Goal: Task Accomplishment & Management: Complete application form

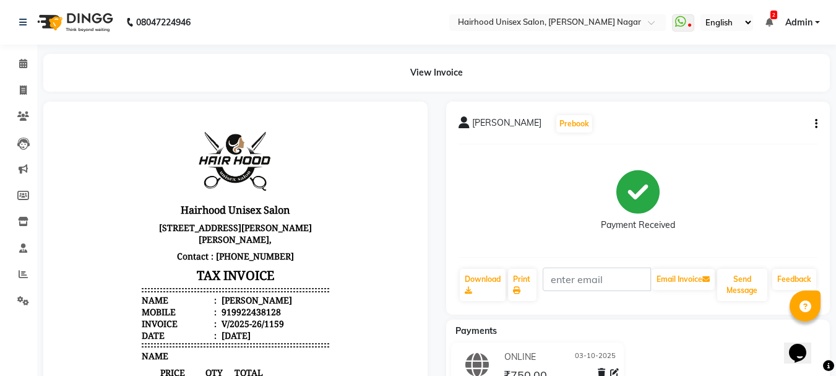
drag, startPoint x: 0, startPoint y: 0, endPoint x: 443, endPoint y: 181, distance: 478.3
click at [443, 181] on div "[PERSON_NAME] Prebook Payment Received Download Print Email Invoice Send Messag…" at bounding box center [638, 369] width 403 height 534
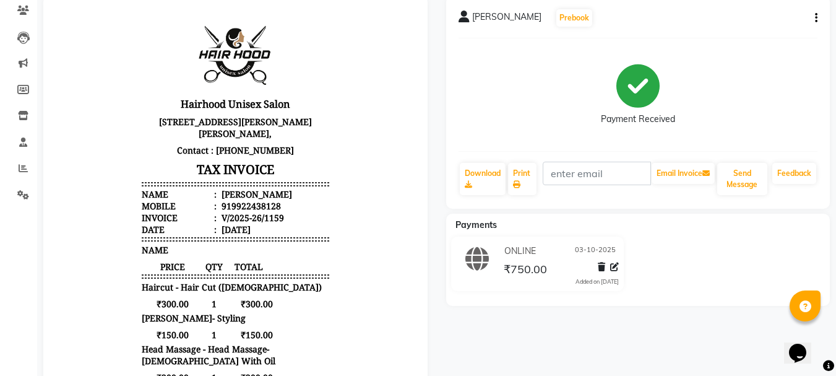
scroll to position [102, 0]
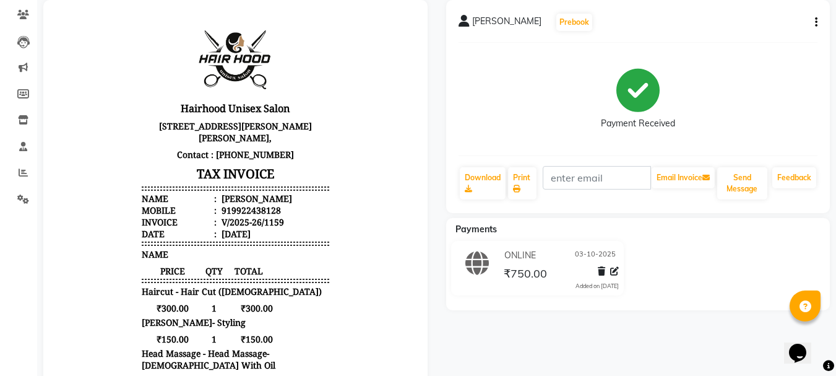
drag, startPoint x: 573, startPoint y: 54, endPoint x: 464, endPoint y: 118, distance: 125.4
click at [468, 110] on div "Payment Received" at bounding box center [639, 99] width 360 height 93
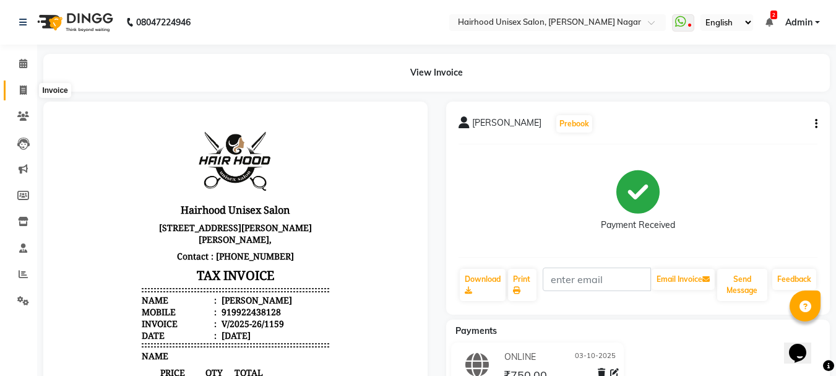
click at [21, 91] on icon at bounding box center [23, 89] width 7 height 9
select select "service"
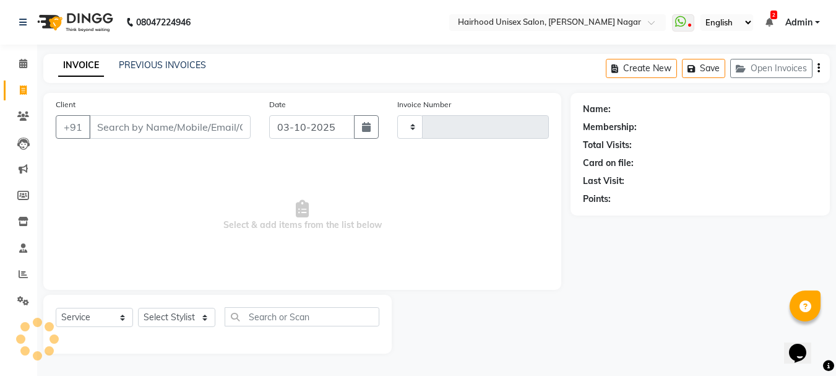
type input "1160"
select select "754"
click at [152, 134] on input "Client" at bounding box center [171, 127] width 164 height 24
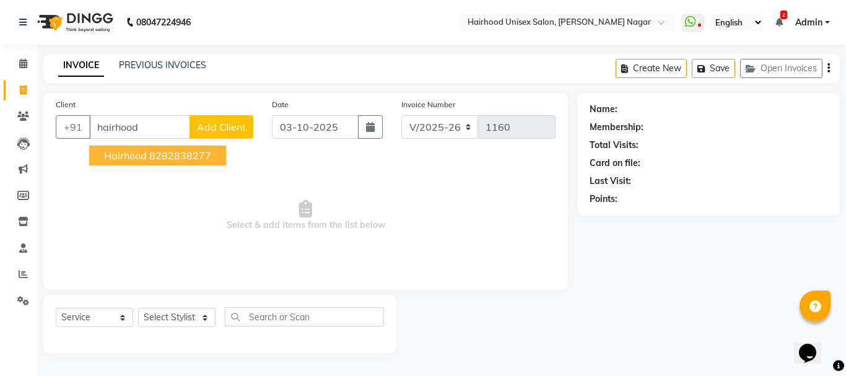
click at [154, 152] on ngb-highlight "8282838277" at bounding box center [180, 155] width 62 height 12
type input "8282838277"
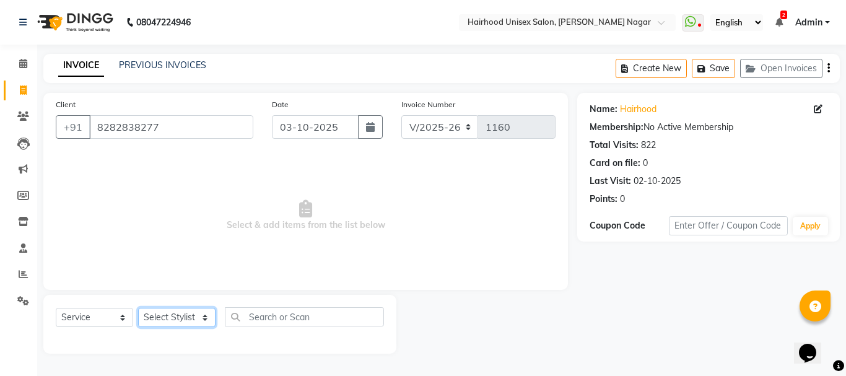
click at [204, 316] on select "Select Stylist [PERSON_NAME] Rani Salon [PERSON_NAME]" at bounding box center [176, 317] width 77 height 19
select select "12325"
click at [138, 308] on select "Select Stylist [PERSON_NAME] Rani Salon [PERSON_NAME]" at bounding box center [176, 317] width 77 height 19
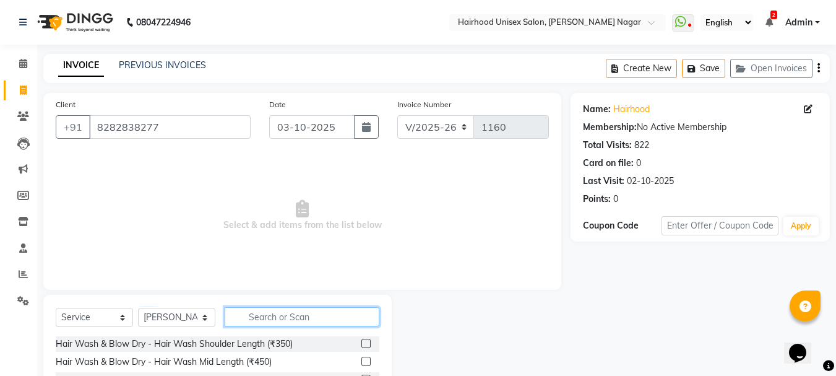
click at [258, 315] on input "text" at bounding box center [302, 316] width 155 height 19
type input "[PERSON_NAME]"
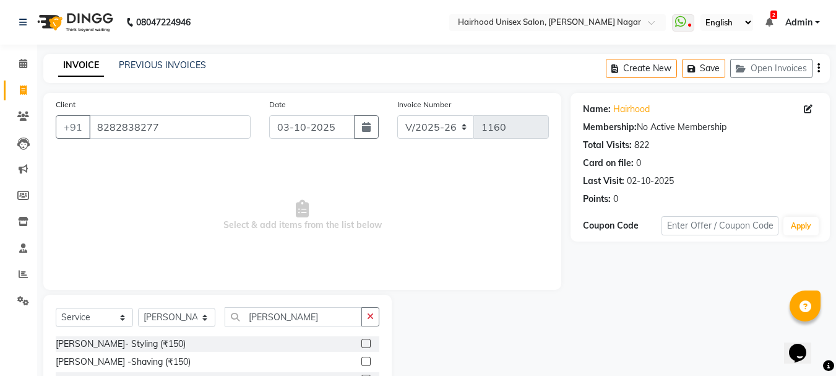
click at [366, 344] on label at bounding box center [365, 343] width 9 height 9
click at [366, 344] on input "checkbox" at bounding box center [365, 344] width 8 height 8
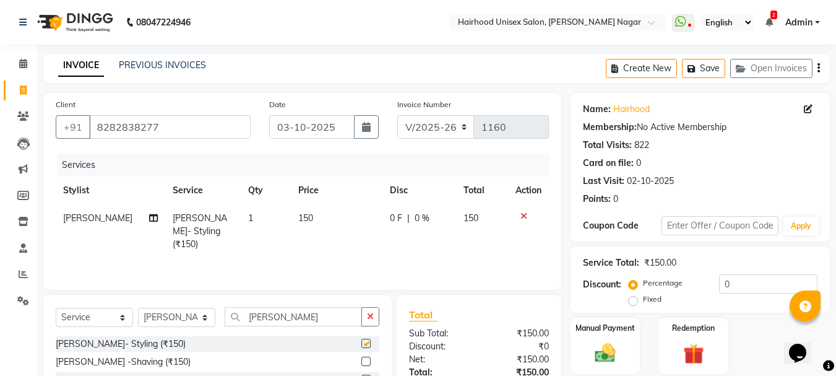
checkbox input "false"
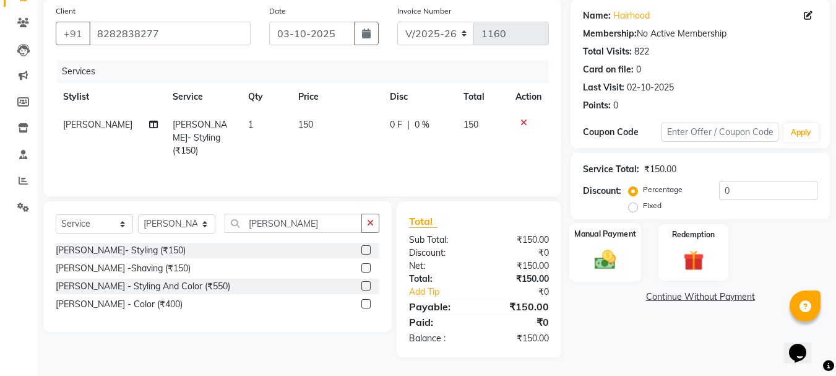
click at [611, 256] on img at bounding box center [605, 259] width 35 height 25
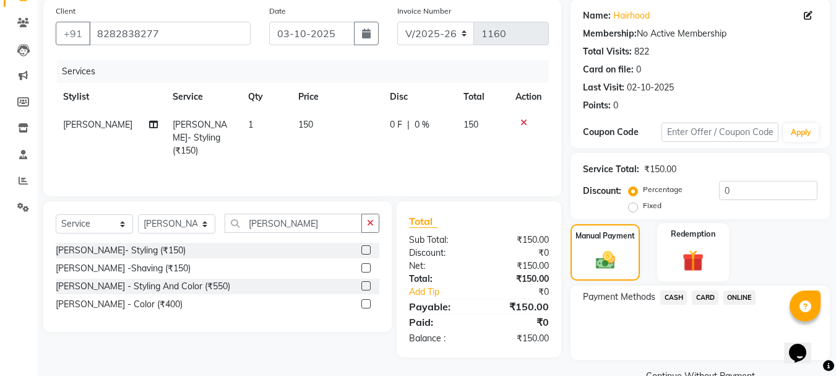
scroll to position [121, 0]
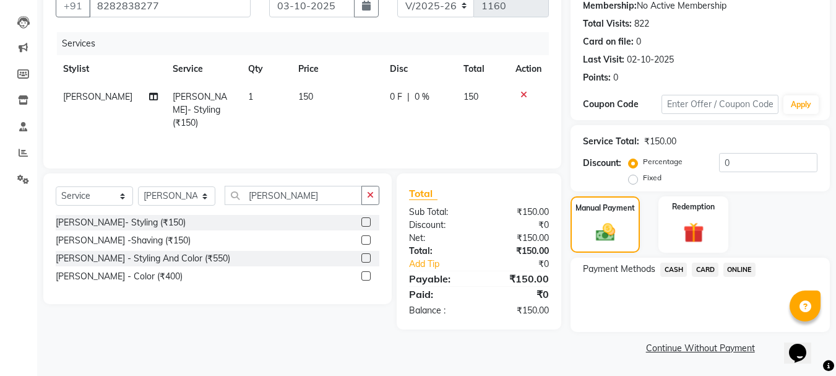
click at [741, 267] on span "ONLINE" at bounding box center [740, 269] width 32 height 14
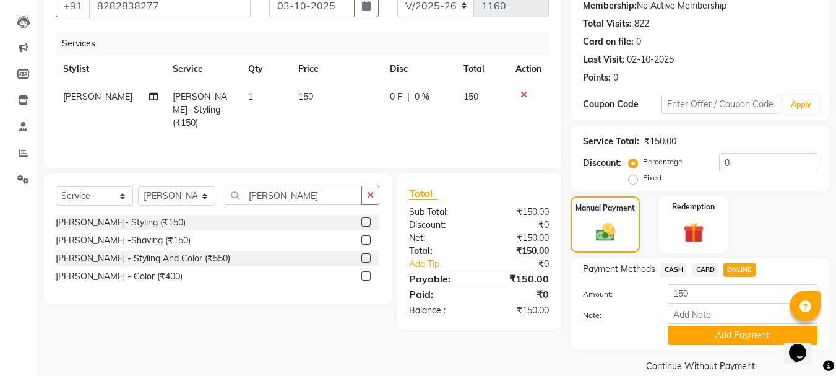
scroll to position [139, 0]
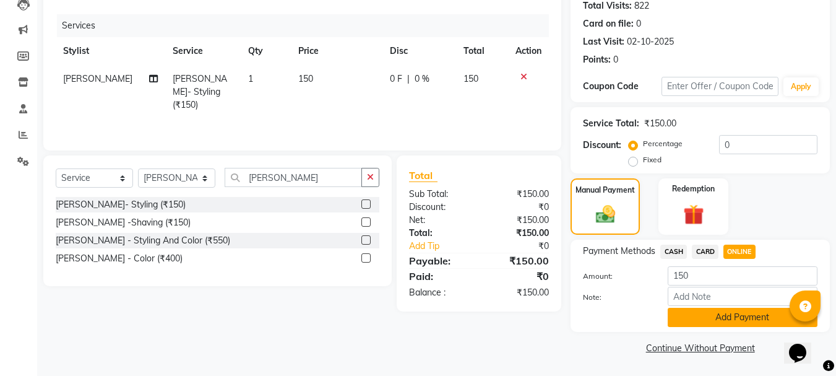
click at [751, 319] on button "Add Payment" at bounding box center [743, 317] width 150 height 19
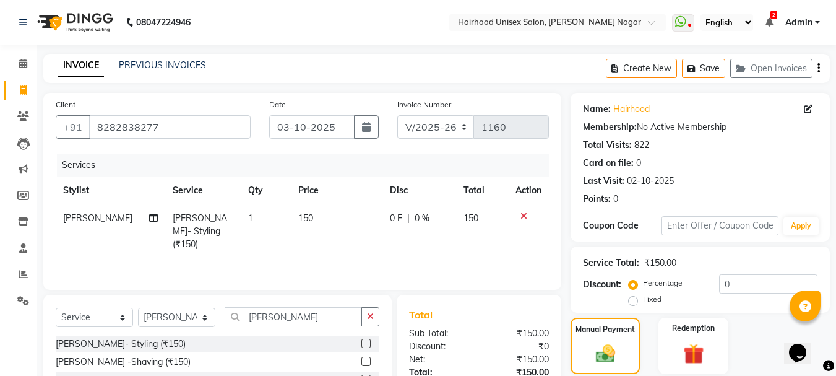
scroll to position [191, 0]
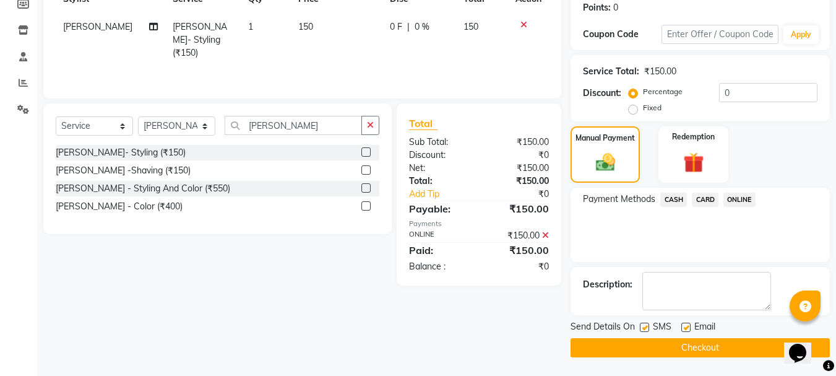
click at [694, 340] on button "Checkout" at bounding box center [700, 347] width 259 height 19
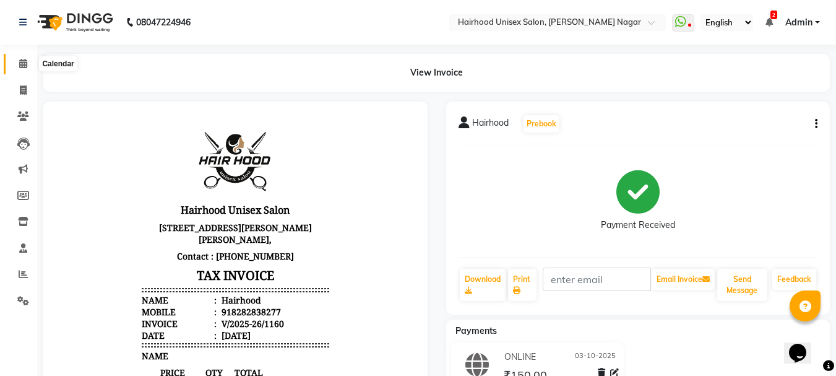
click at [21, 65] on icon at bounding box center [23, 63] width 8 height 9
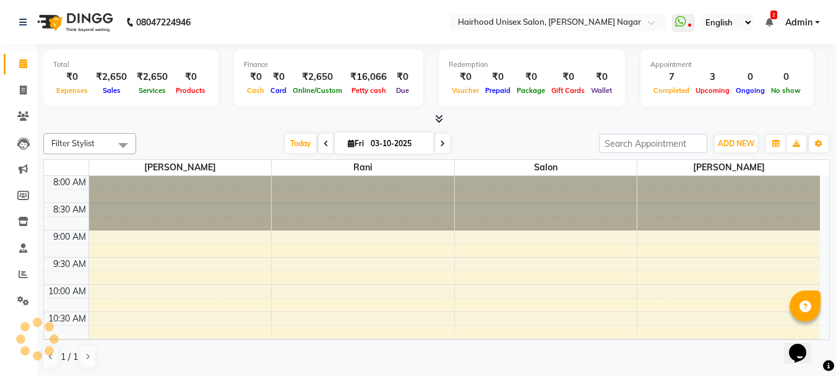
click at [247, 41] on nav "08047224946 Select Location × Hairhood Unisex Salon, [PERSON_NAME][GEOGRAPHIC_D…" at bounding box center [418, 22] width 836 height 45
